Goal: Task Accomplishment & Management: Use online tool/utility

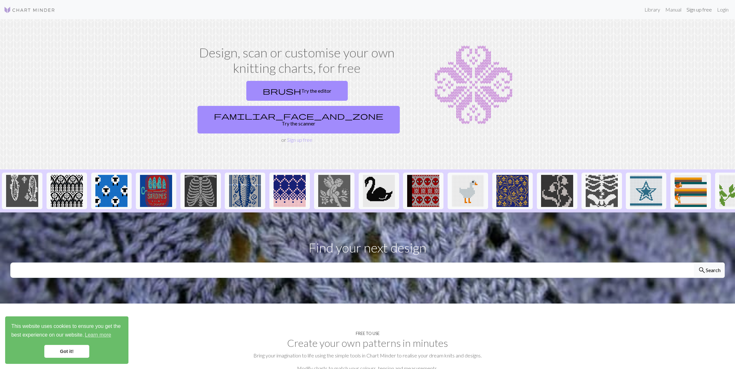
scroll to position [4, 0]
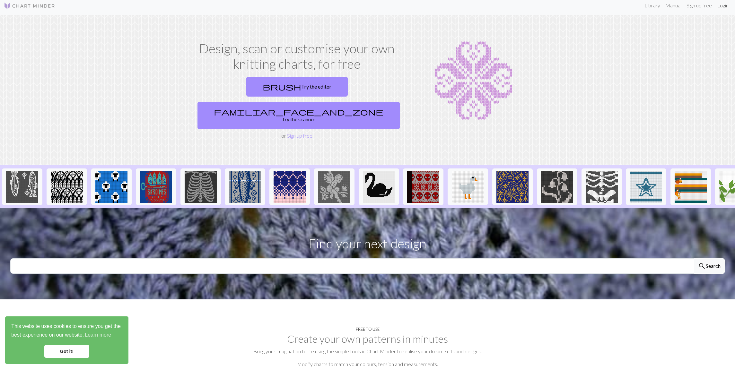
click at [725, 7] on link "Login" at bounding box center [722, 5] width 17 height 13
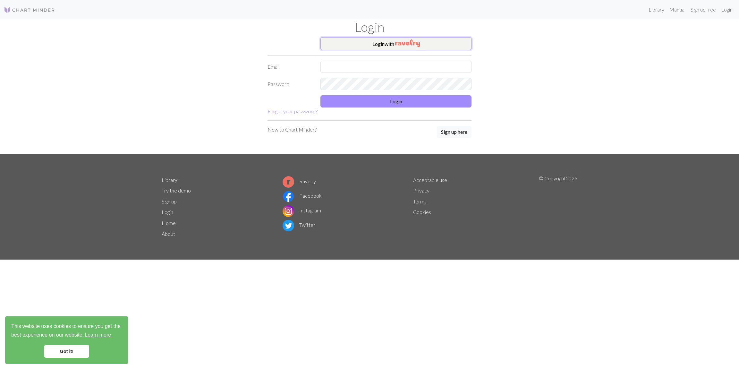
click at [418, 44] on img "button" at bounding box center [407, 43] width 25 height 8
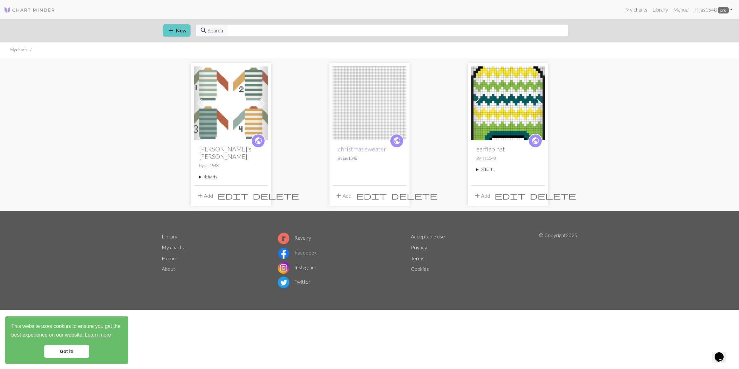
click at [167, 36] on button "add New" at bounding box center [177, 30] width 28 height 12
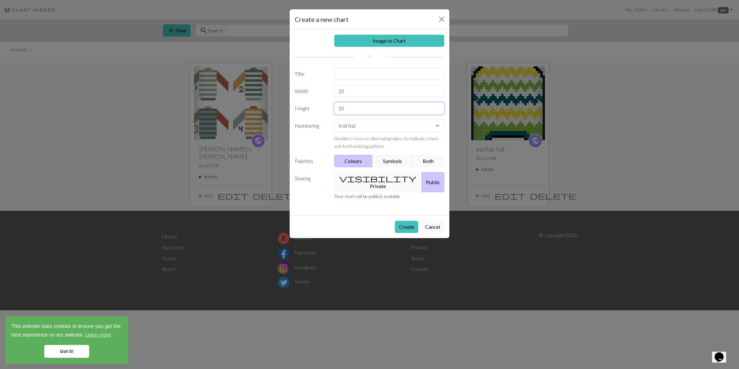
click at [359, 106] on input "20" at bounding box center [389, 108] width 110 height 12
type input "114"
click at [360, 99] on div "Image to Chart Title Width 20 Height 114 Numbering Knit flat Knit in the round …" at bounding box center [370, 123] width 160 height 186
click at [359, 96] on input "20" at bounding box center [389, 91] width 110 height 12
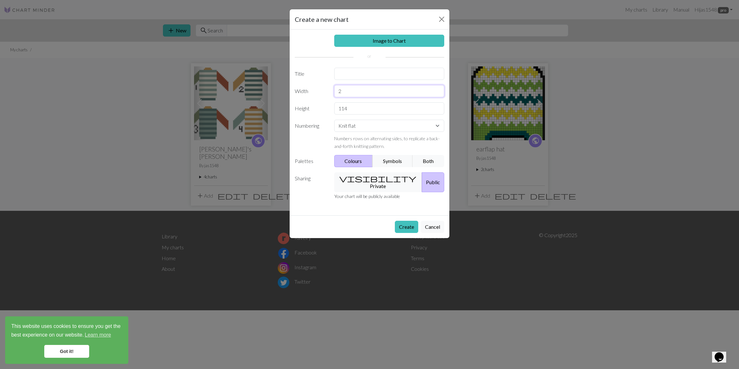
type input "20"
click at [400, 222] on button "Create" at bounding box center [406, 227] width 23 height 12
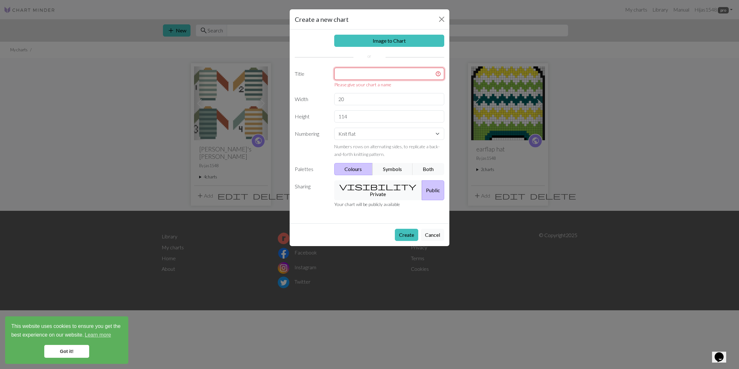
click at [366, 70] on input "text" at bounding box center [389, 74] width 110 height 12
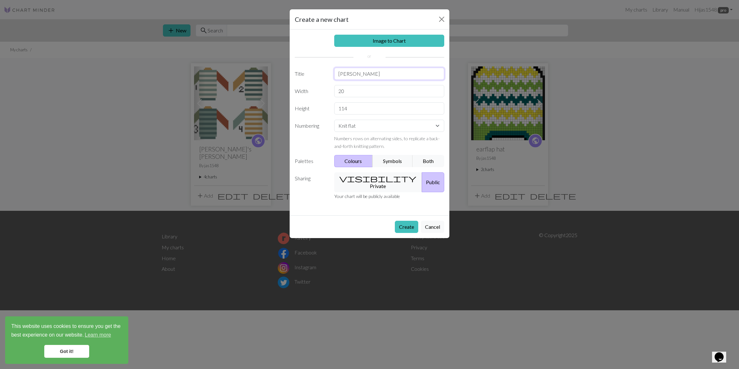
type input "[PERSON_NAME]"
click at [395, 221] on button "Create" at bounding box center [406, 227] width 23 height 12
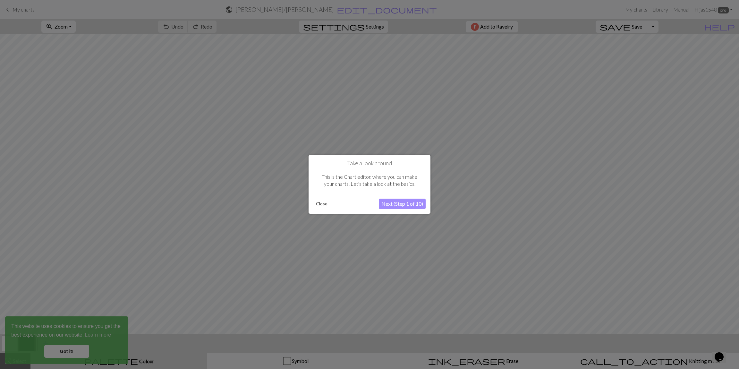
click at [334, 206] on div "Close" at bounding box center [346, 204] width 65 height 10
click at [325, 205] on button "Close" at bounding box center [322, 204] width 17 height 10
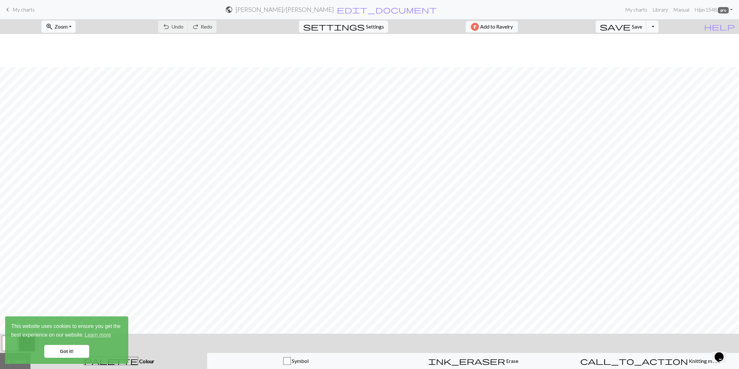
scroll to position [199, 0]
click at [376, 26] on span "Settings" at bounding box center [375, 27] width 18 height 8
select select "aran"
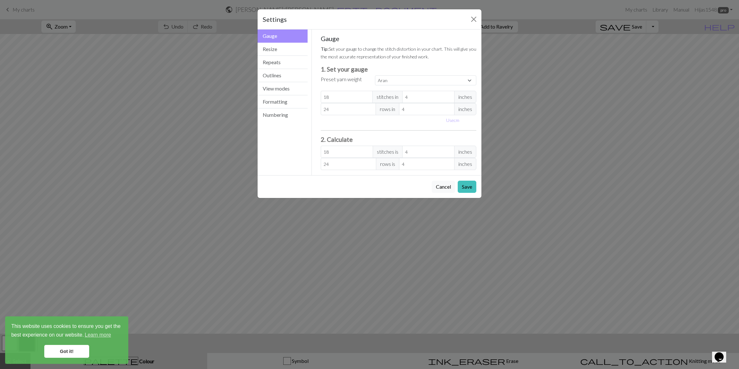
click at [284, 42] on button "Gauge" at bounding box center [283, 36] width 50 height 13
click at [280, 46] on button "Resize" at bounding box center [283, 49] width 50 height 13
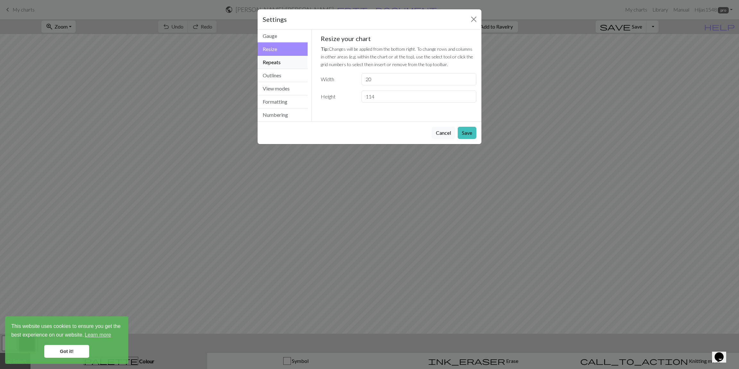
click at [276, 62] on button "Repeats" at bounding box center [283, 62] width 50 height 13
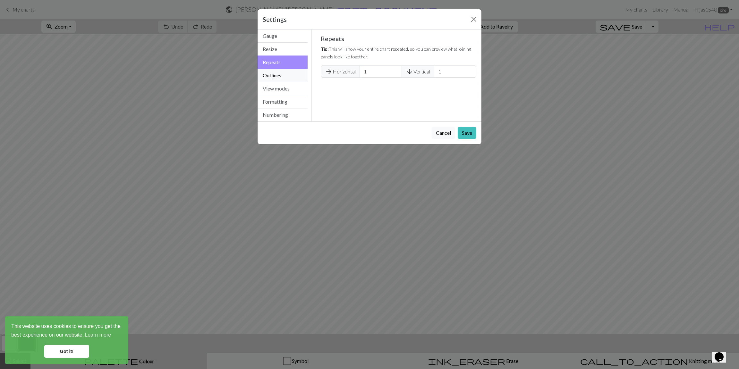
click at [275, 72] on button "Outlines" at bounding box center [283, 75] width 50 height 13
click at [300, 95] on button "Formatting" at bounding box center [283, 101] width 50 height 13
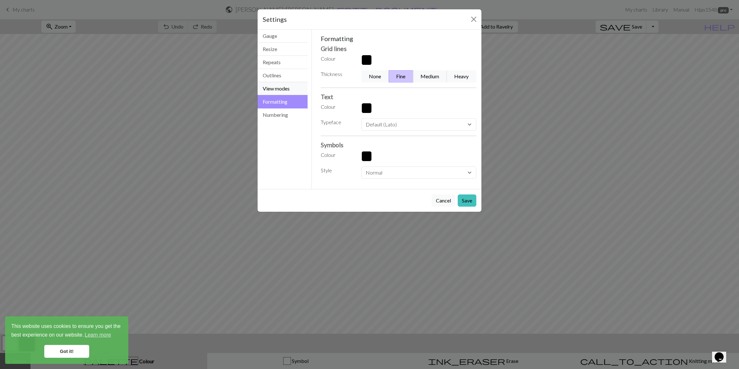
click at [301, 91] on button "View modes" at bounding box center [283, 88] width 50 height 13
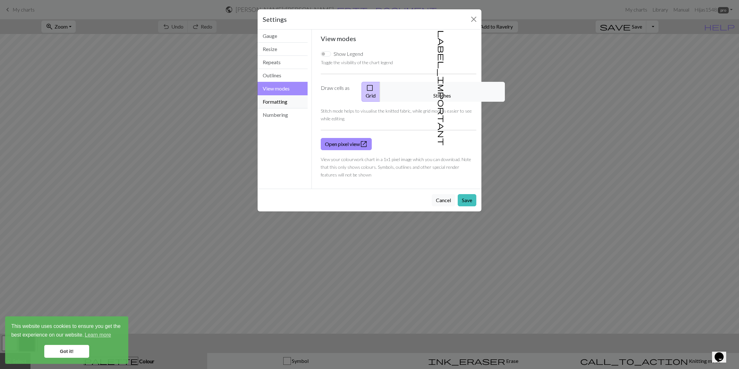
click at [299, 103] on button "Formatting" at bounding box center [283, 101] width 50 height 13
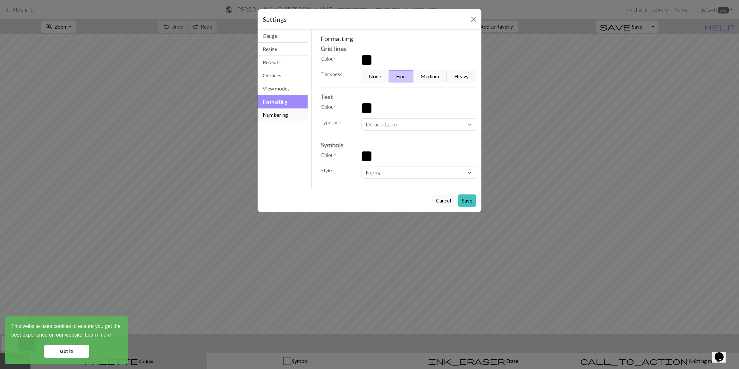
click at [294, 116] on button "Numbering" at bounding box center [283, 114] width 50 height 13
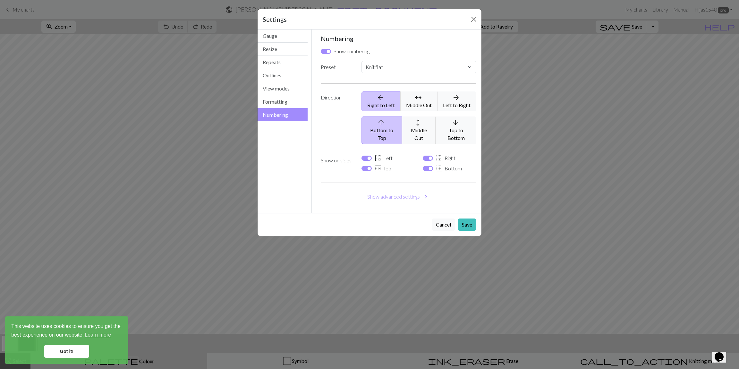
click at [379, 105] on button "arrow_back Right to Left" at bounding box center [381, 101] width 39 height 20
select select
click at [341, 98] on label "Direction" at bounding box center [337, 118] width 41 height 58
click at [463, 216] on button "Save" at bounding box center [467, 222] width 19 height 12
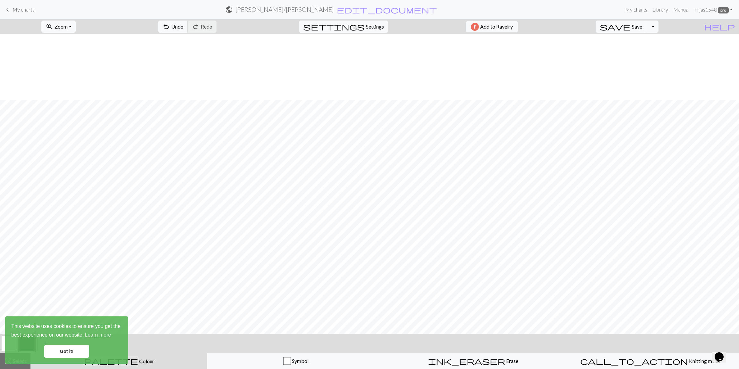
scroll to position [466, 0]
click at [52, 355] on link "Got it!" at bounding box center [66, 351] width 45 height 13
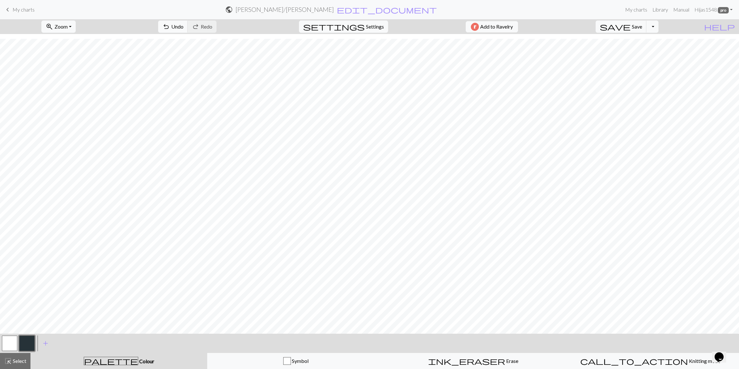
click at [28, 343] on button "button" at bounding box center [26, 343] width 15 height 15
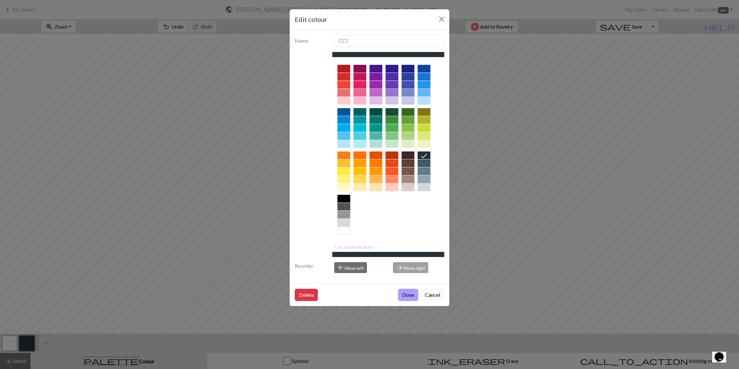
click at [416, 295] on button "Done" at bounding box center [408, 295] width 20 height 12
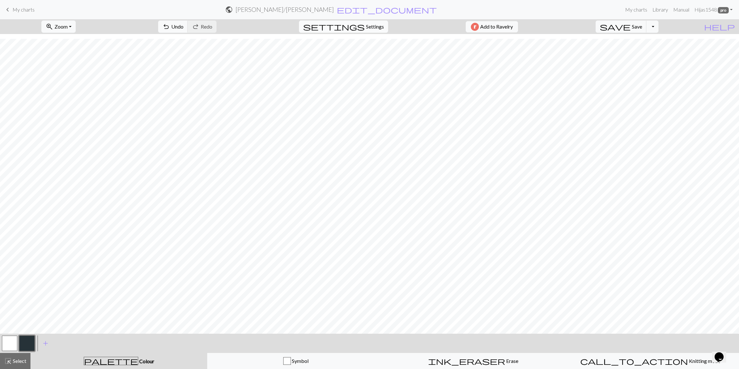
click at [366, 28] on span "Settings" at bounding box center [375, 27] width 18 height 8
select select "aran"
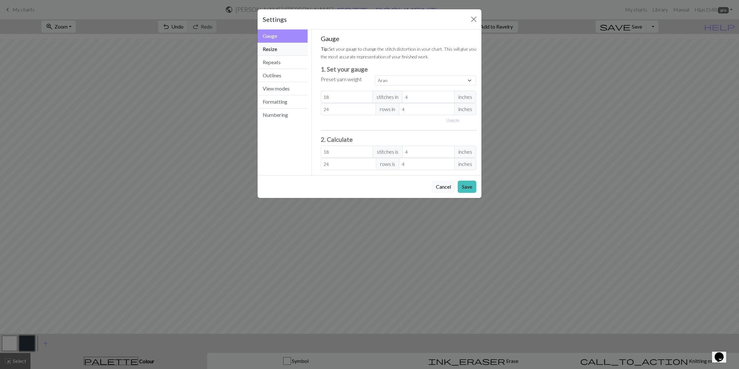
click at [280, 51] on button "Resize" at bounding box center [283, 49] width 50 height 13
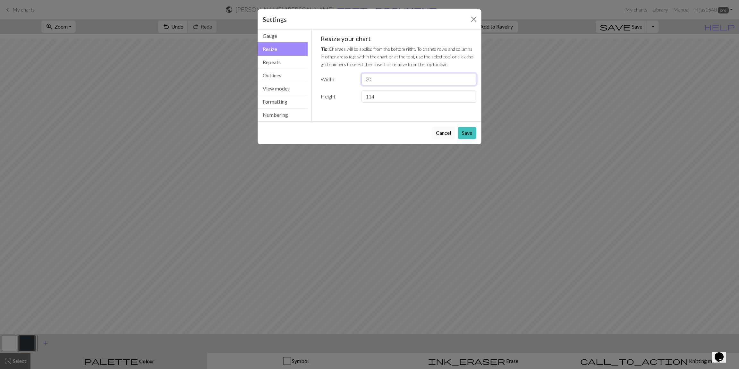
click at [376, 81] on input "20" at bounding box center [419, 79] width 115 height 12
type input "21"
click at [463, 131] on button "Save" at bounding box center [467, 133] width 19 height 12
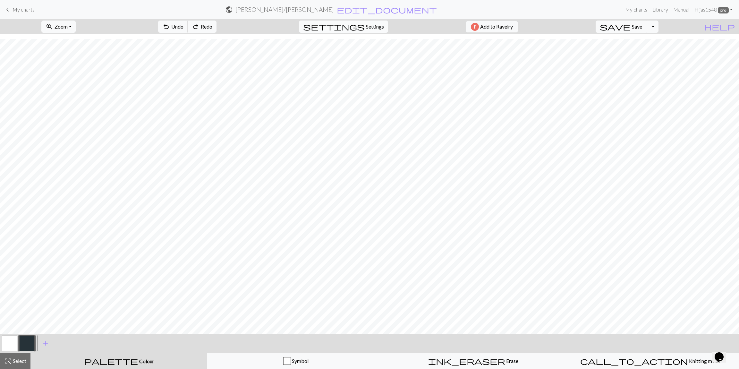
click at [358, 27] on span "settings" at bounding box center [334, 26] width 62 height 9
select select "aran"
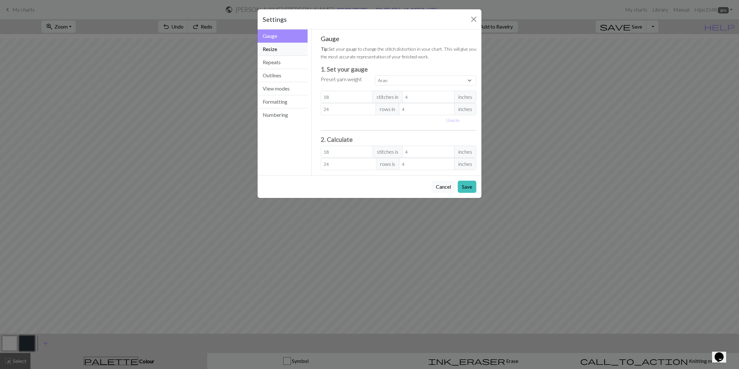
click at [293, 52] on button "Resize" at bounding box center [283, 49] width 50 height 13
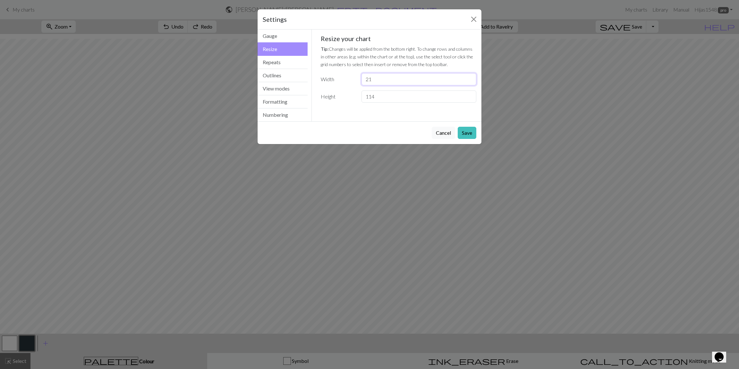
click at [381, 78] on input "21" at bounding box center [419, 79] width 115 height 12
type input "20"
click at [465, 129] on button "Save" at bounding box center [467, 133] width 19 height 12
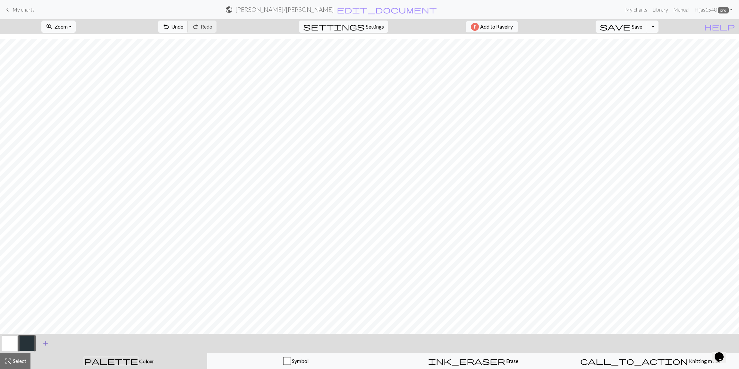
click at [46, 341] on span "add" at bounding box center [46, 343] width 8 height 9
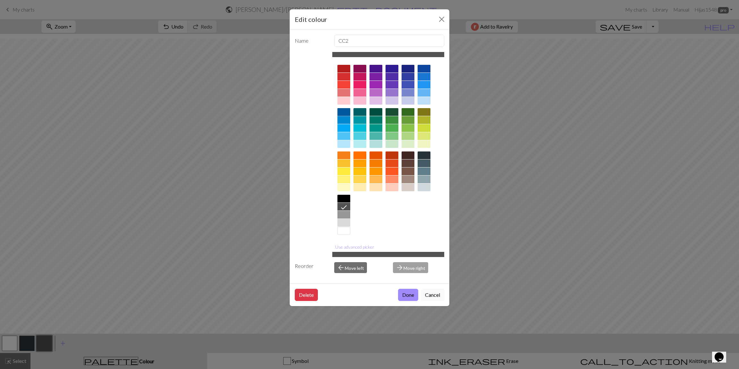
click at [342, 110] on div at bounding box center [344, 112] width 13 height 8
click at [407, 293] on button "Done" at bounding box center [408, 295] width 20 height 12
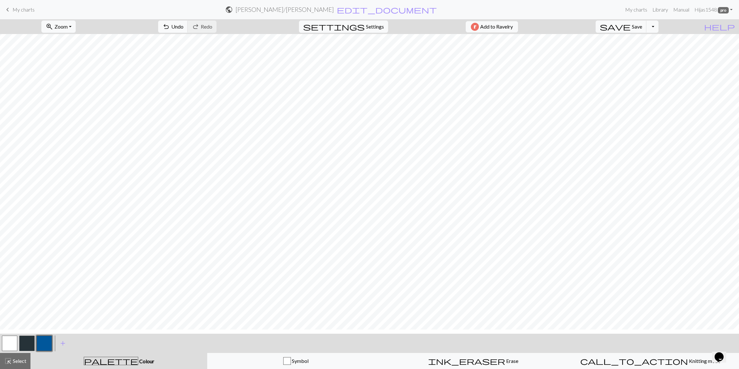
scroll to position [449, 0]
click at [64, 344] on span "add" at bounding box center [63, 343] width 8 height 9
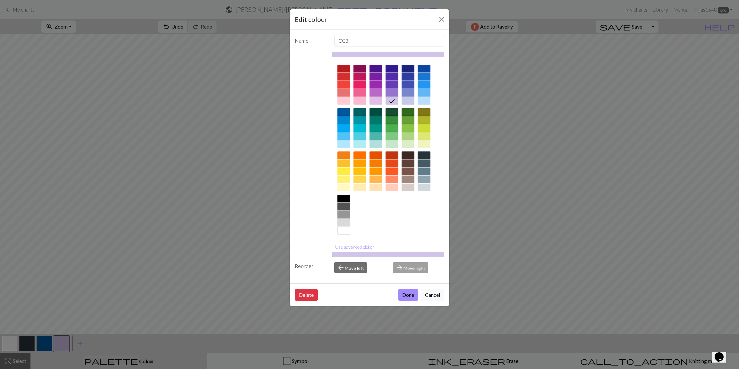
click at [379, 122] on div at bounding box center [376, 120] width 13 height 8
click at [408, 290] on button "Done" at bounding box center [408, 295] width 20 height 12
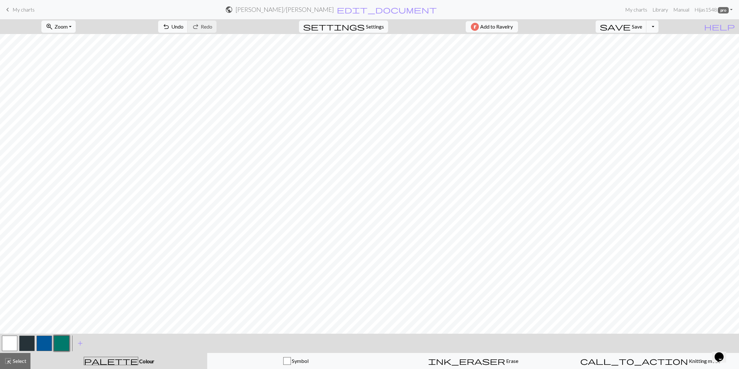
click at [65, 346] on button "button" at bounding box center [61, 343] width 15 height 15
click at [65, 346] on div "Edit colour Name CC3 Use advanced picker Reorder arrow_back Move left arrow_for…" at bounding box center [369, 184] width 739 height 369
click at [65, 346] on button "button" at bounding box center [61, 343] width 15 height 15
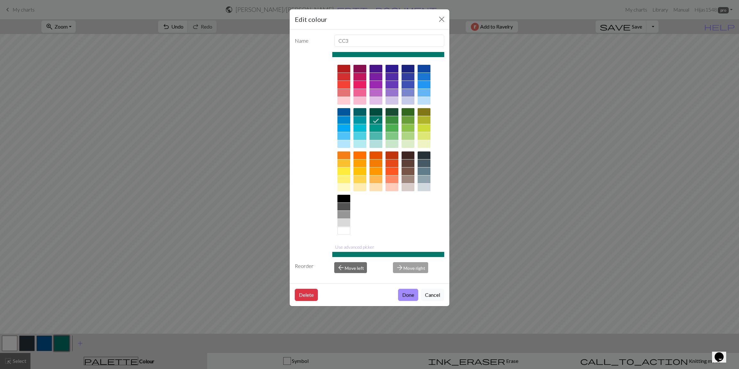
click at [376, 135] on div at bounding box center [376, 136] width 13 height 8
click at [403, 291] on button "Done" at bounding box center [408, 295] width 20 height 12
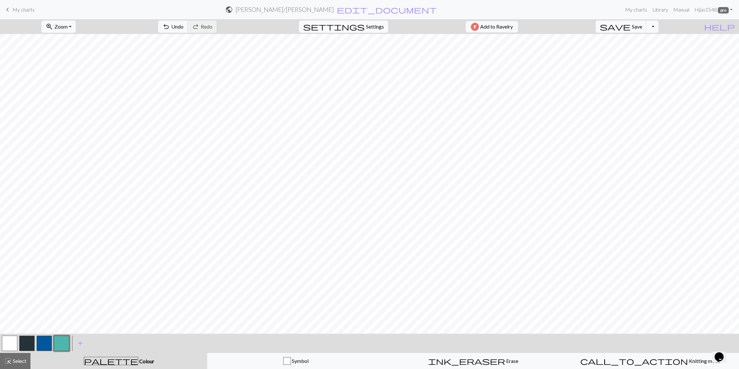
click at [46, 343] on button "button" at bounding box center [44, 343] width 15 height 15
click at [48, 342] on button "button" at bounding box center [44, 343] width 15 height 15
click at [54, 343] on div "Edit colour Name CC2 Use advanced picker Reorder arrow_back Move left arrow_for…" at bounding box center [369, 184] width 739 height 369
click at [57, 344] on button "button" at bounding box center [61, 343] width 15 height 15
click at [14, 341] on button "button" at bounding box center [9, 343] width 15 height 15
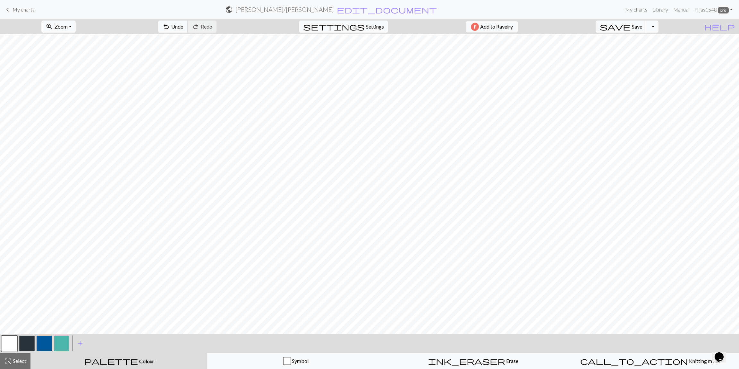
click at [47, 344] on button "button" at bounding box center [44, 343] width 15 height 15
click at [81, 343] on span "add" at bounding box center [80, 343] width 8 height 9
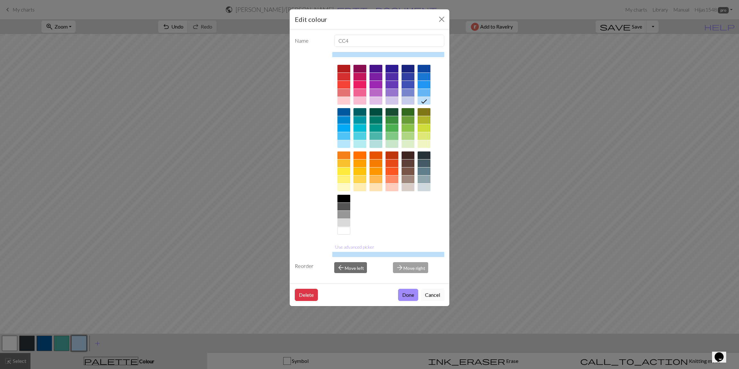
click at [388, 135] on div at bounding box center [392, 136] width 13 height 8
click at [406, 298] on button "Done" at bounding box center [408, 295] width 20 height 12
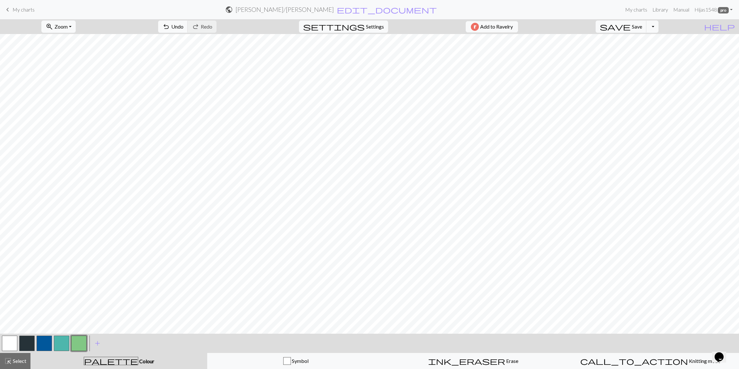
scroll to position [453, 0]
click at [96, 344] on span "add" at bounding box center [98, 343] width 8 height 9
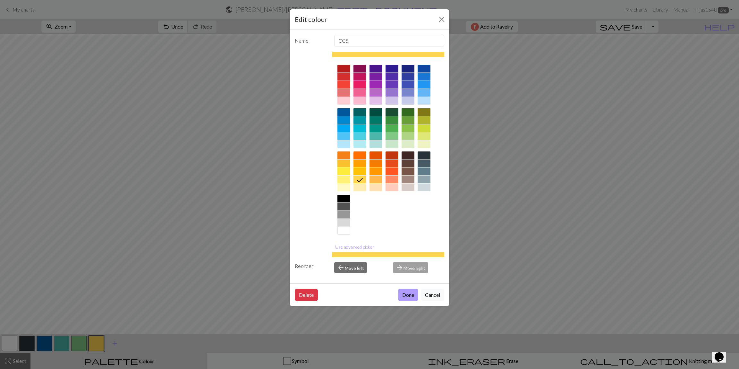
click at [409, 293] on button "Done" at bounding box center [408, 295] width 20 height 12
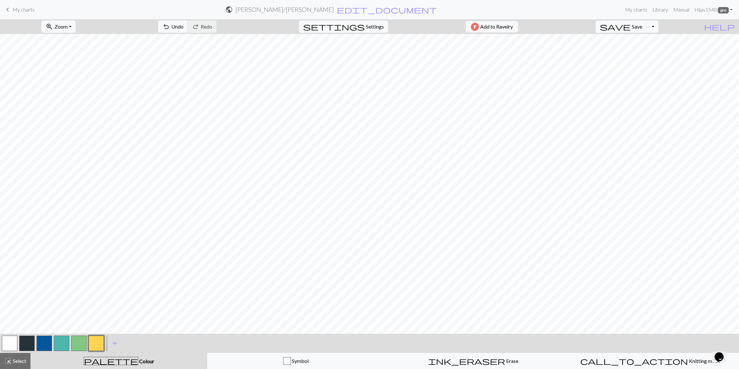
scroll to position [445, 0]
click at [114, 342] on span "add" at bounding box center [115, 343] width 8 height 9
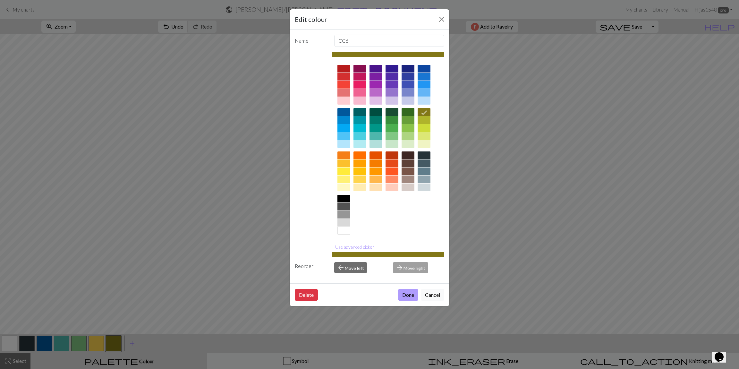
click at [409, 298] on button "Done" at bounding box center [408, 295] width 20 height 12
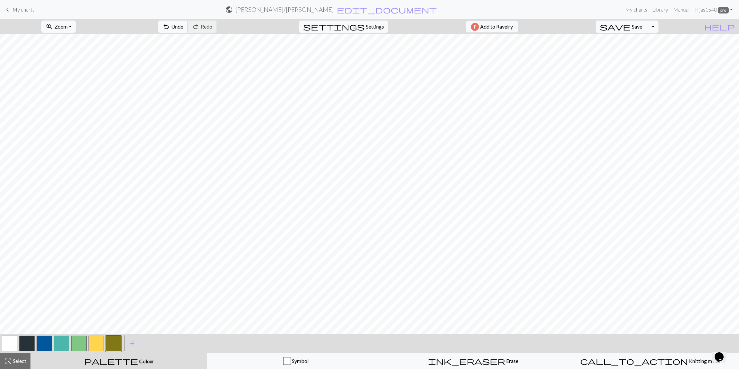
click at [102, 342] on button "button" at bounding box center [96, 343] width 15 height 15
click at [117, 344] on button "button" at bounding box center [113, 343] width 15 height 15
click at [101, 341] on button "button" at bounding box center [96, 343] width 15 height 15
click at [110, 344] on button "button" at bounding box center [113, 343] width 15 height 15
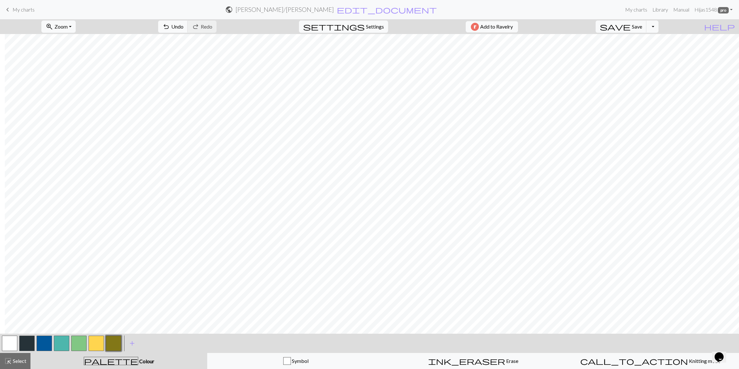
click at [88, 348] on div at bounding box center [96, 343] width 17 height 17
click at [92, 346] on button "button" at bounding box center [96, 343] width 15 height 15
click at [116, 340] on button "button" at bounding box center [113, 343] width 15 height 15
click at [96, 346] on button "button" at bounding box center [96, 343] width 15 height 15
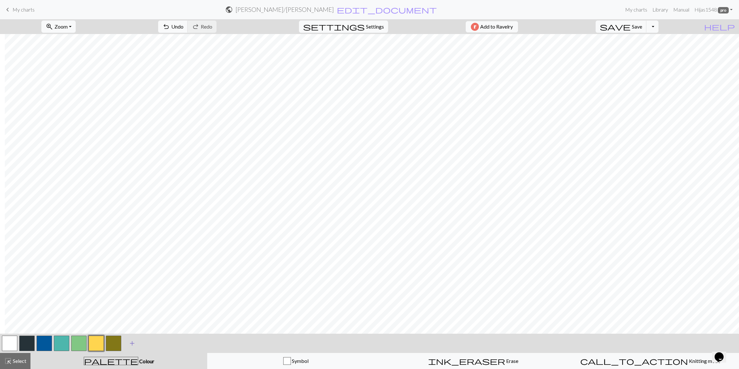
click at [131, 339] on span "add" at bounding box center [132, 343] width 8 height 9
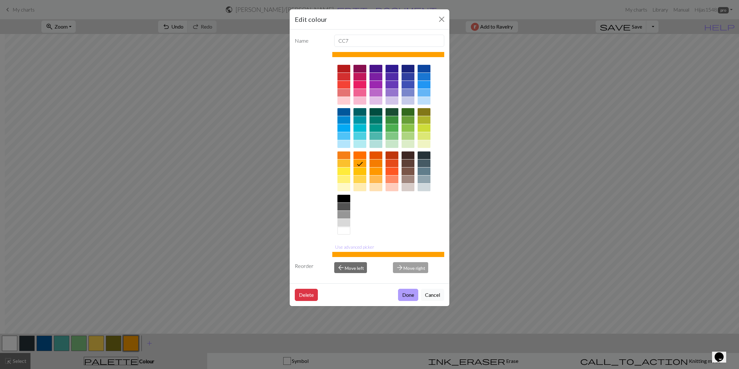
click at [403, 295] on button "Done" at bounding box center [408, 295] width 20 height 12
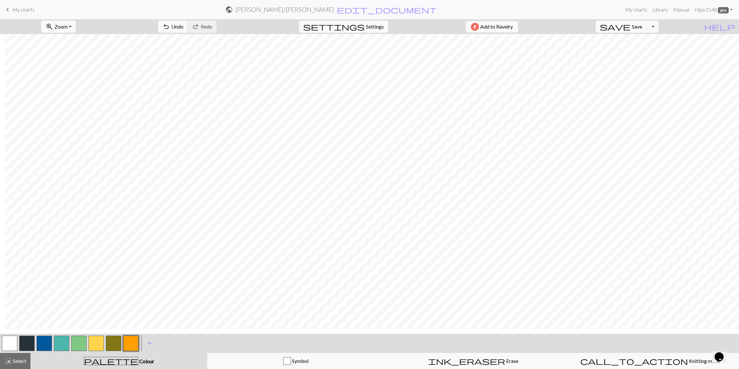
scroll to position [253, 5]
click at [25, 347] on button "button" at bounding box center [26, 343] width 15 height 15
click at [40, 340] on button "button" at bounding box center [44, 343] width 15 height 15
click at [24, 341] on button "button" at bounding box center [26, 343] width 15 height 15
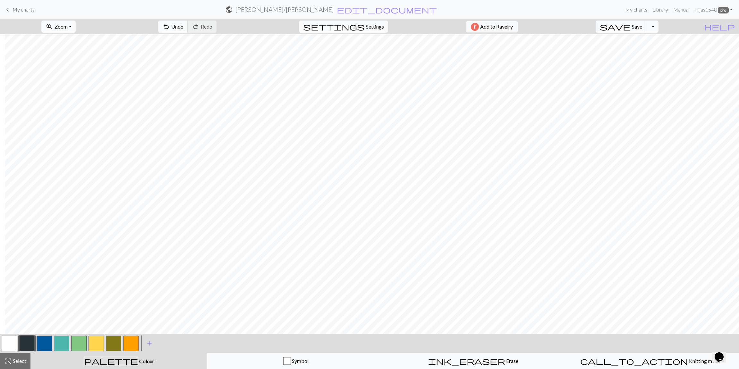
click at [64, 348] on button "button" at bounding box center [61, 343] width 15 height 15
click at [81, 344] on button "button" at bounding box center [78, 343] width 15 height 15
click at [99, 340] on button "button" at bounding box center [96, 343] width 15 height 15
click at [86, 341] on button "button" at bounding box center [78, 343] width 15 height 15
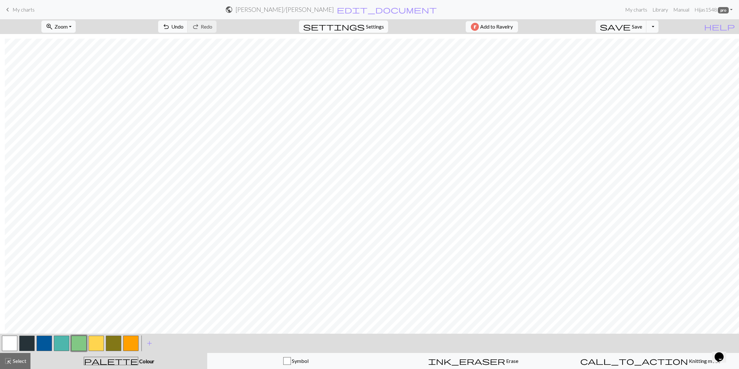
click at [371, 26] on span "Settings" at bounding box center [375, 27] width 18 height 8
select select "aran"
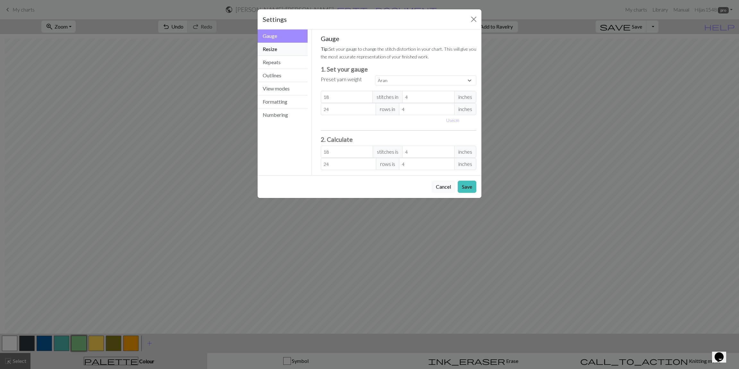
click at [279, 51] on button "Resize" at bounding box center [283, 49] width 50 height 13
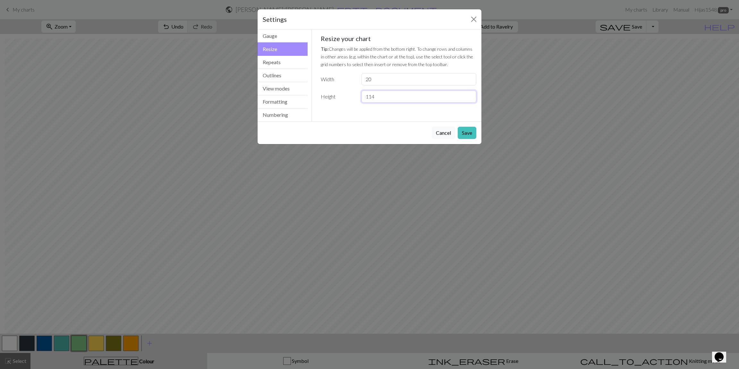
drag, startPoint x: 391, startPoint y: 98, endPoint x: 326, endPoint y: 98, distance: 64.8
click at [326, 98] on div "Height 114" at bounding box center [399, 96] width 164 height 12
type input "70"
click at [471, 134] on button "Save" at bounding box center [467, 133] width 19 height 12
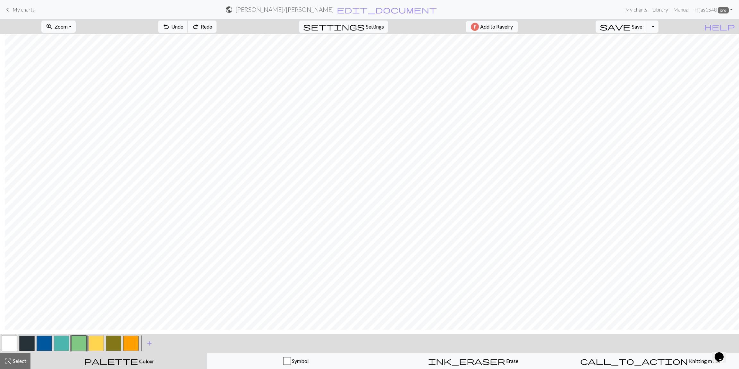
scroll to position [0, 5]
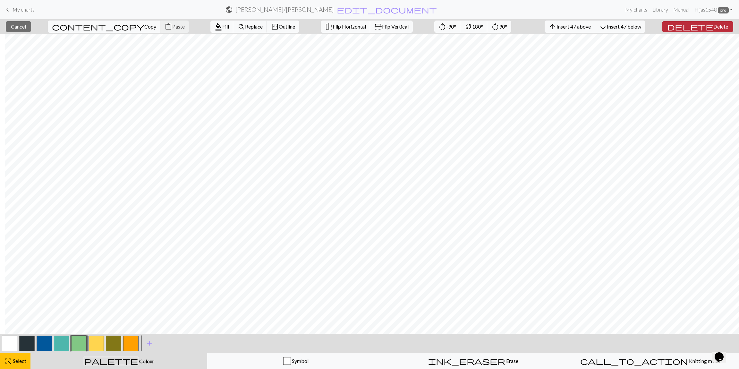
click at [705, 30] on span "delete" at bounding box center [691, 26] width 46 height 9
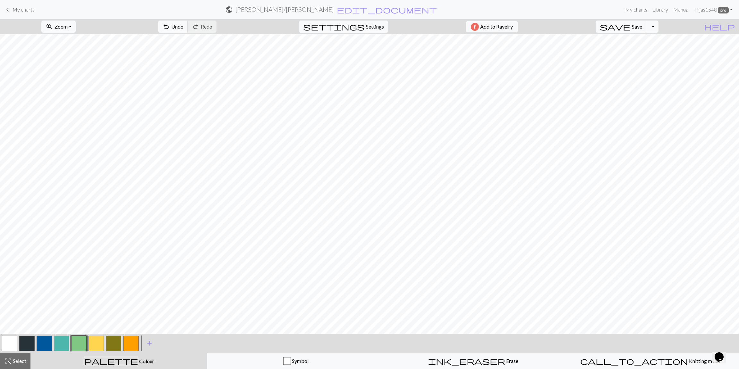
scroll to position [0, 0]
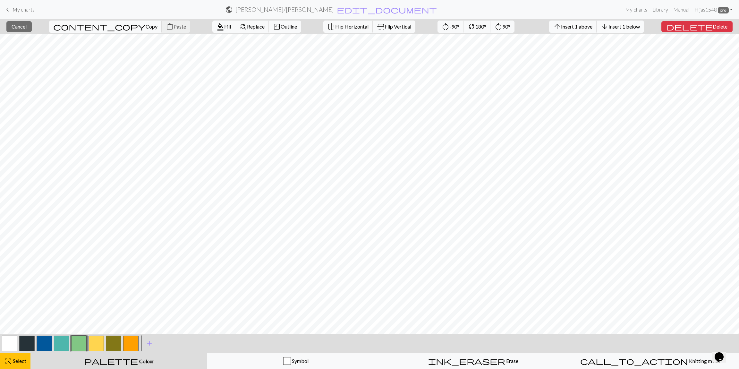
click at [640, 29] on span "Insert 1 below" at bounding box center [624, 26] width 31 height 6
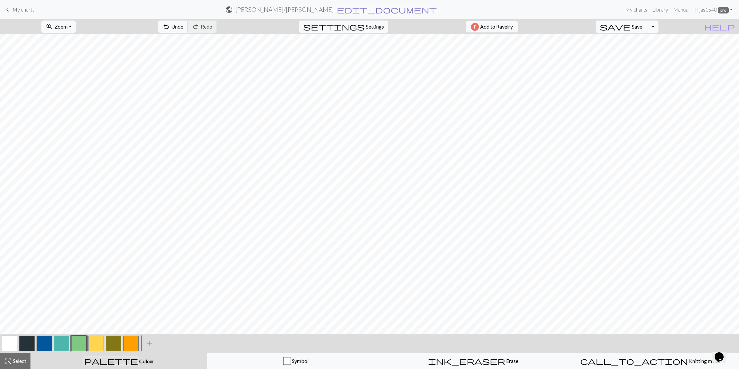
click at [358, 9] on span "edit_document" at bounding box center [387, 9] width 100 height 9
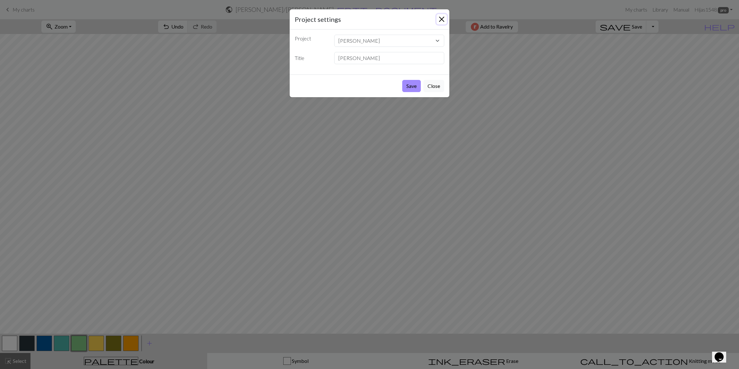
click at [442, 20] on button "Close" at bounding box center [442, 19] width 10 height 10
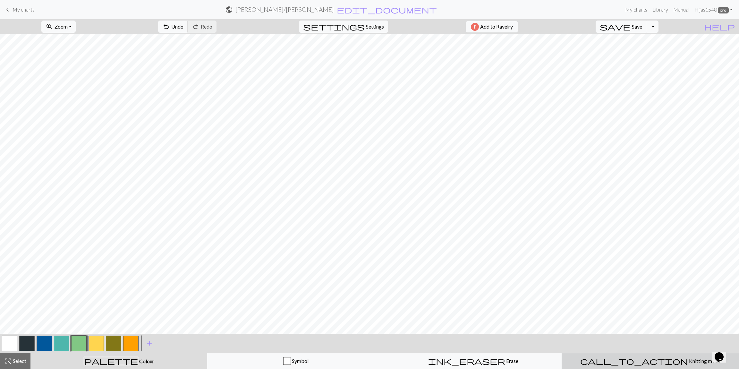
click at [680, 366] on button "call_to_action Knitting mode Knitting mode" at bounding box center [650, 361] width 177 height 16
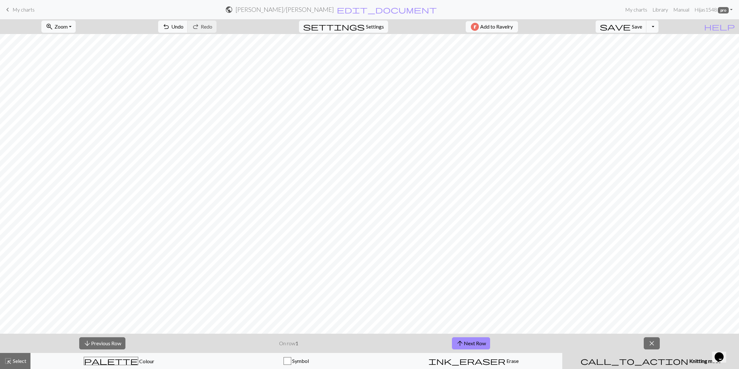
click at [652, 352] on div "arrow_downward Previous Row On row 1 arrow_upward Next Row close" at bounding box center [369, 343] width 739 height 19
click at [653, 344] on span "close" at bounding box center [652, 343] width 8 height 9
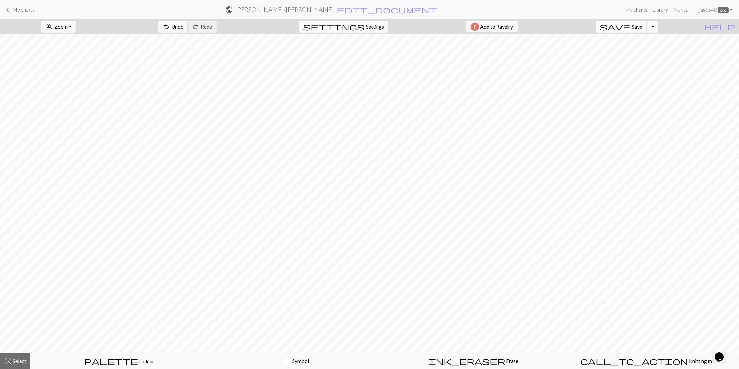
click at [635, 26] on button "save Save Save" at bounding box center [621, 27] width 51 height 12
click at [631, 28] on span "save" at bounding box center [615, 26] width 31 height 9
